Goal: Task Accomplishment & Management: Manage account settings

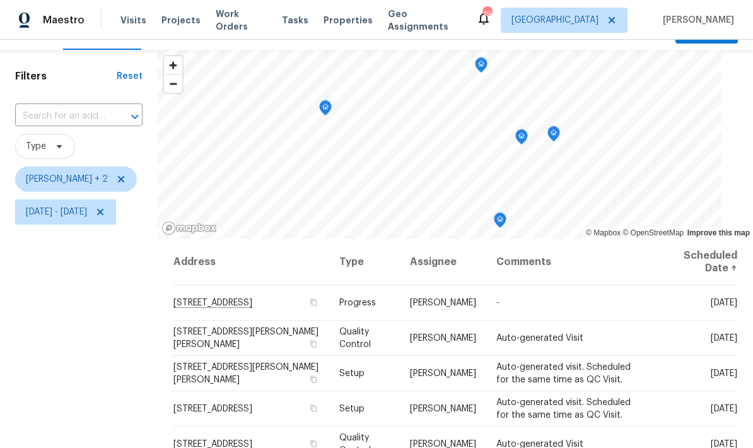
scroll to position [27, 0]
click at [247, 338] on span "[STREET_ADDRESS][PERSON_NAME][PERSON_NAME]" at bounding box center [245, 338] width 145 height 21
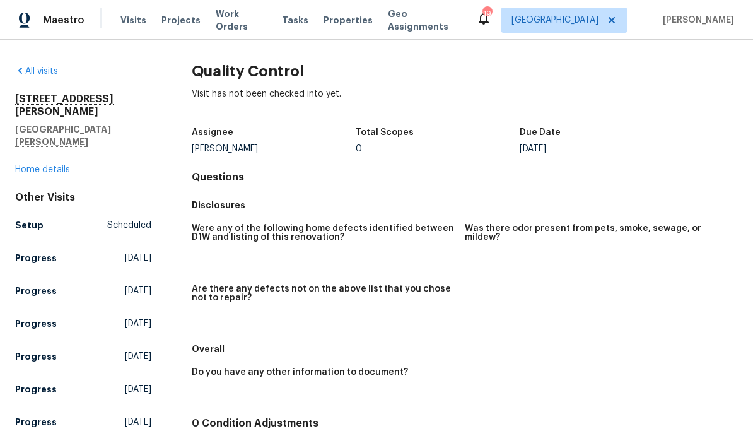
click at [42, 134] on div "1426 Burr St St. Paul, MN 55130 Home details" at bounding box center [83, 134] width 136 height 83
click at [50, 165] on link "Home details" at bounding box center [42, 169] width 55 height 9
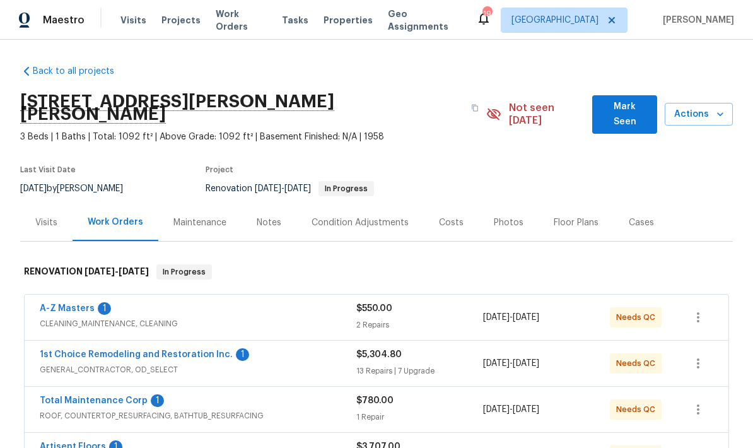
click at [450, 216] on div "Costs" at bounding box center [451, 222] width 25 height 13
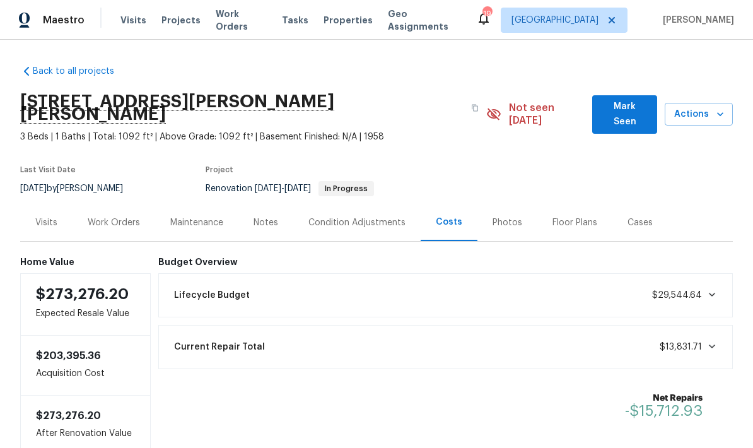
click at [737, 333] on div "Back to all projects 1426 Burr St, St. Paul, MN 55130 3 Beds | 1 Baths | Total:…" at bounding box center [376, 244] width 753 height 408
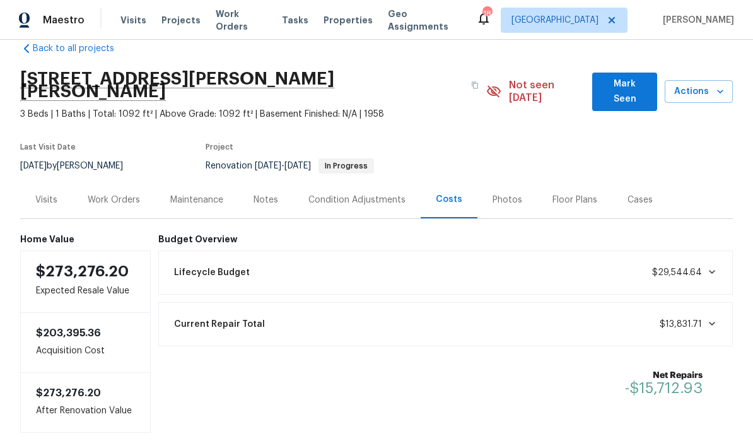
scroll to position [21, 0]
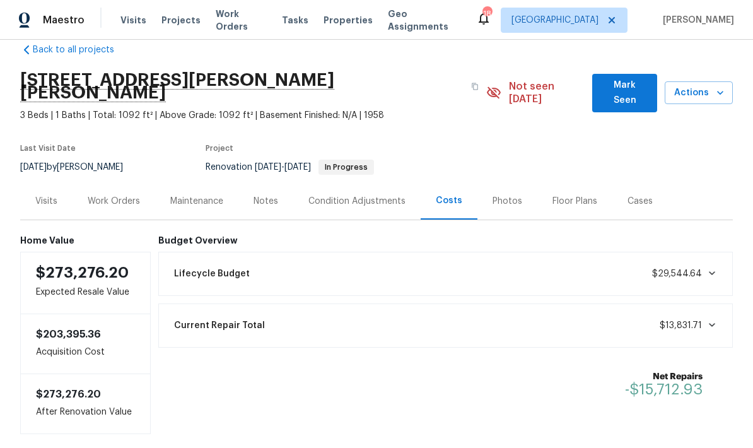
click at [122, 14] on span "Visits" at bounding box center [133, 20] width 26 height 13
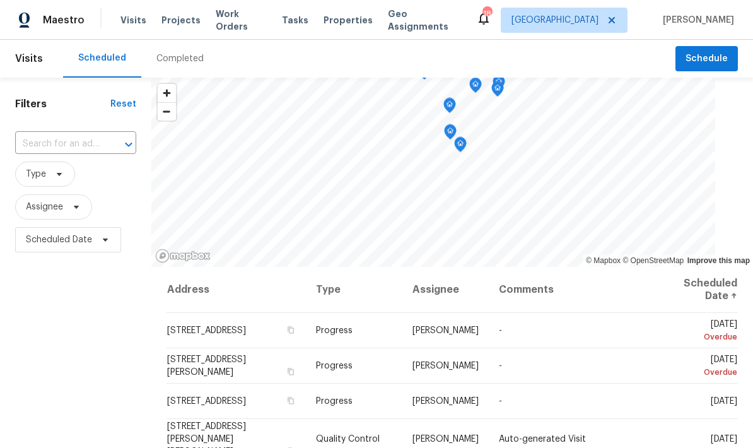
click at [59, 144] on input "text" at bounding box center [58, 144] width 86 height 20
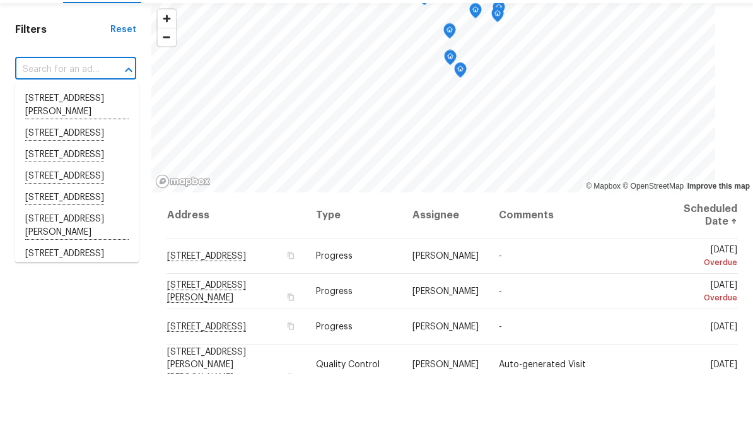
click at [59, 134] on input "text" at bounding box center [58, 144] width 86 height 20
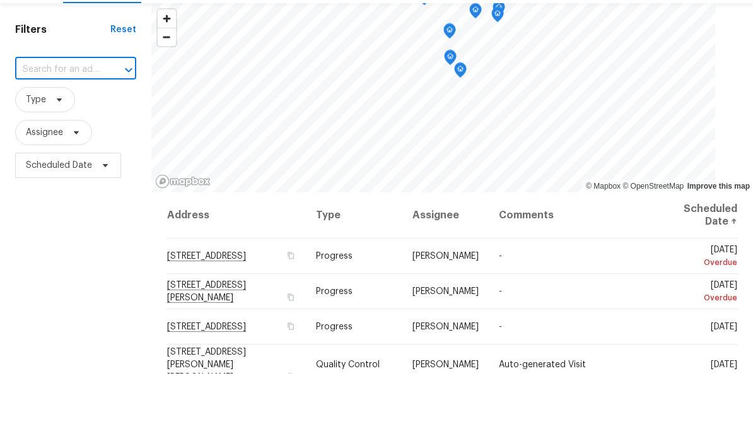
paste input "[STREET_ADDRESS][PERSON_NAME][PERSON_NAME]"
type input "[STREET_ADDRESS][PERSON_NAME][PERSON_NAME]"
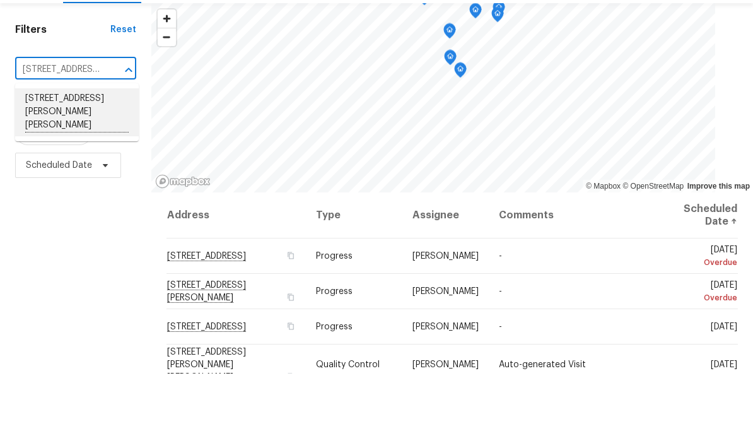
click at [52, 163] on li "[STREET_ADDRESS][PERSON_NAME][PERSON_NAME]" at bounding box center [77, 187] width 124 height 48
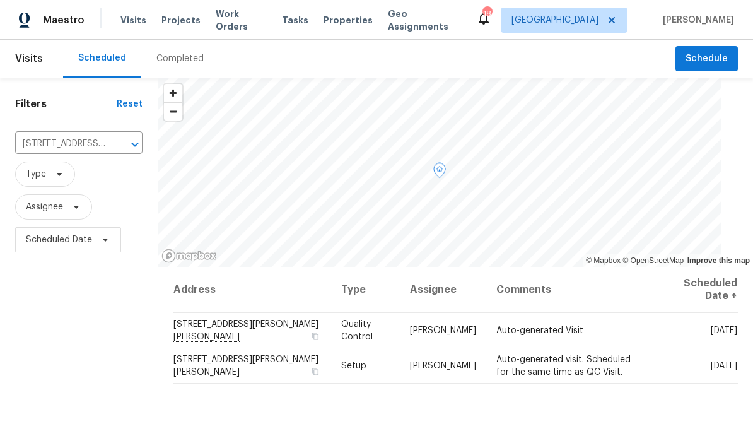
click at [0, 0] on icon at bounding box center [0, 0] width 0 height 0
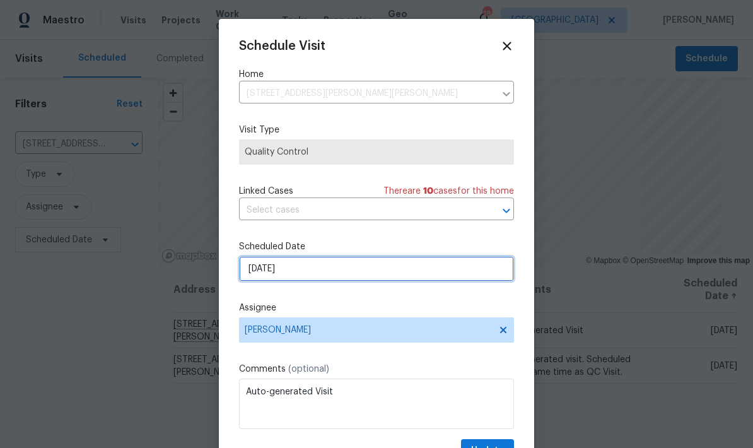
click at [414, 270] on input "9/16/2025" at bounding box center [376, 268] width 275 height 25
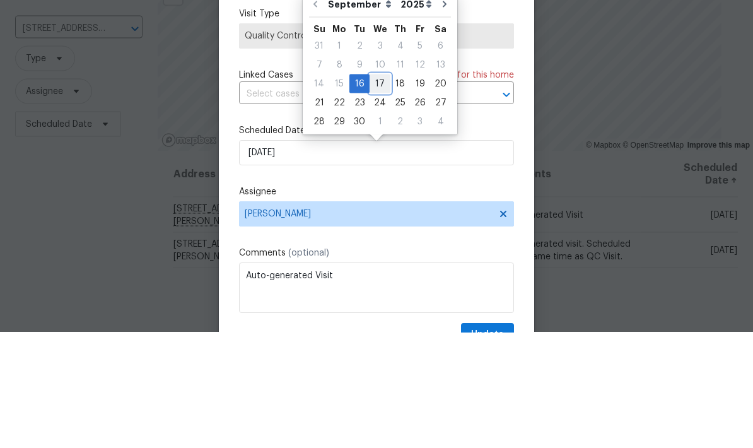
click at [379, 191] on div "17" at bounding box center [380, 200] width 21 height 18
type input "9/17/2025"
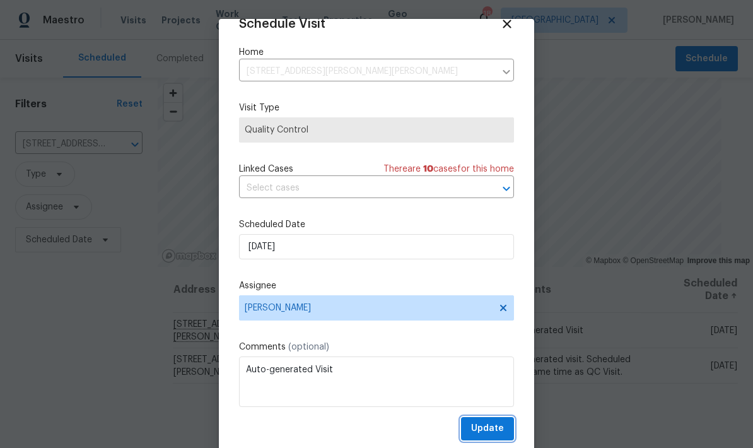
click at [499, 430] on span "Update" at bounding box center [487, 429] width 33 height 16
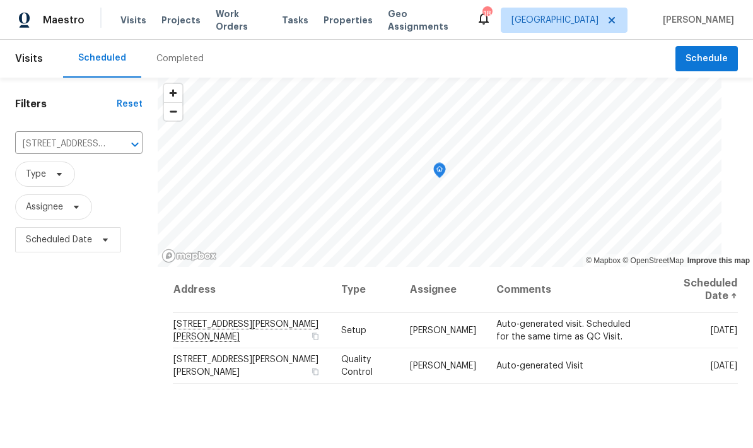
scroll to position [0, 0]
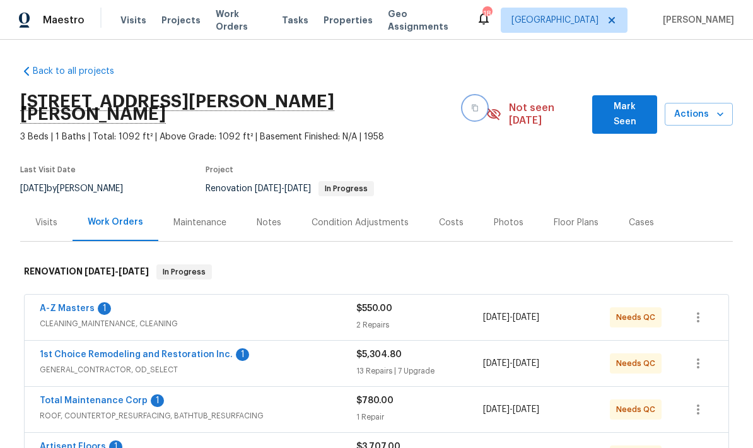
click at [464, 103] on button "button" at bounding box center [475, 108] width 23 height 23
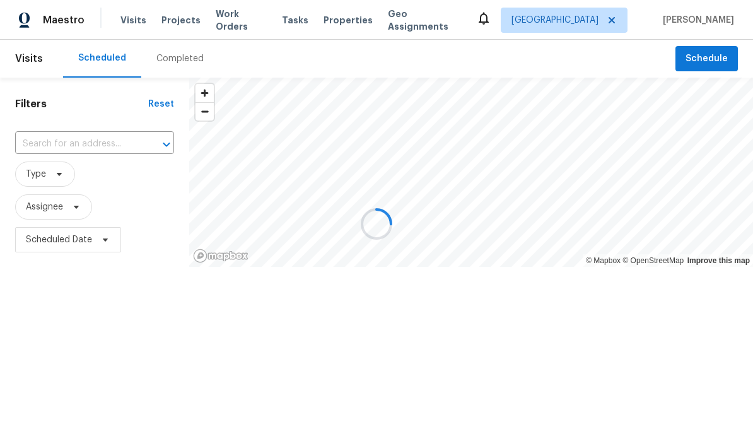
scroll to position [4, 0]
